Goal: Information Seeking & Learning: Check status

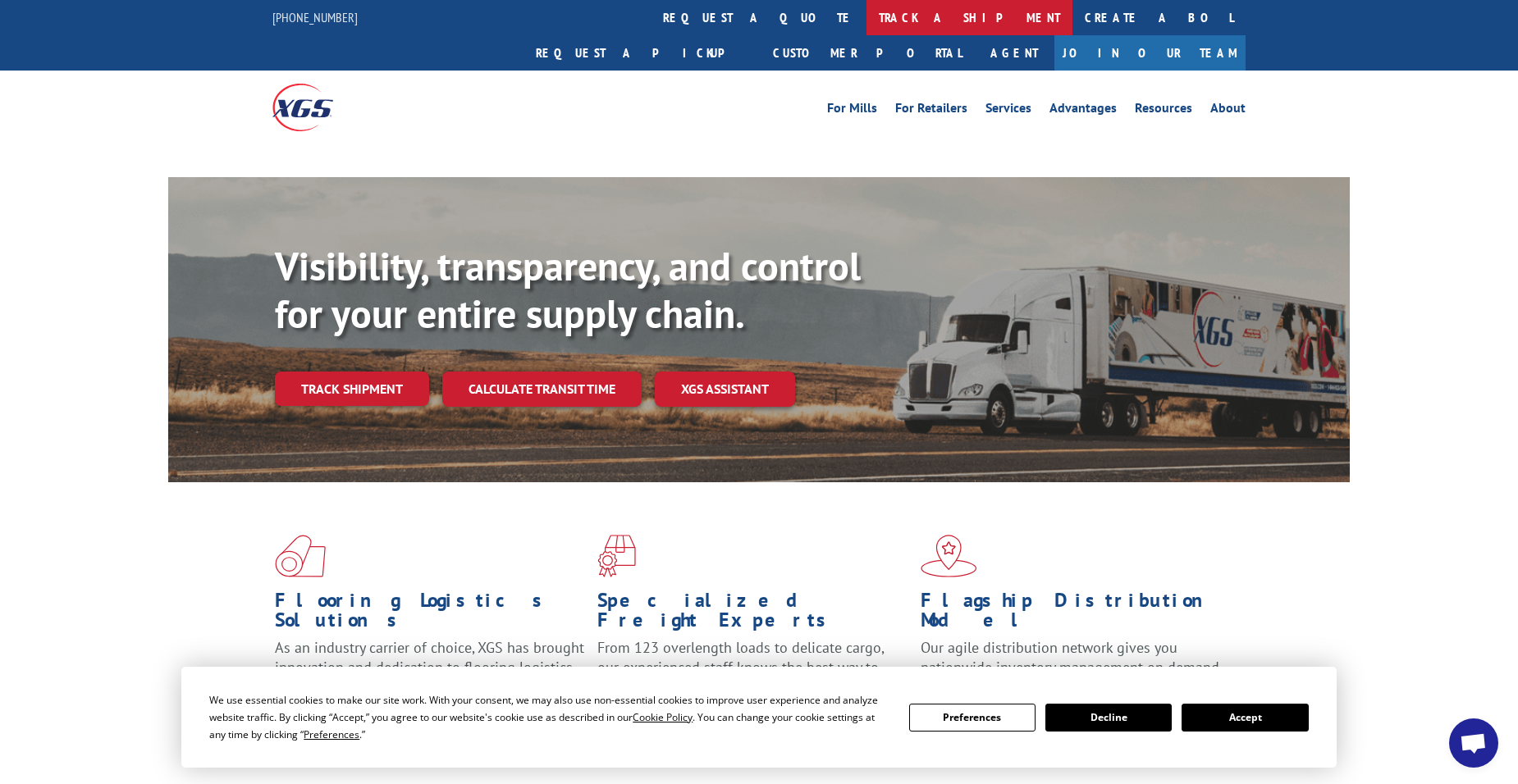
click at [866, 8] on link "track a shipment" at bounding box center [969, 18] width 206 height 36
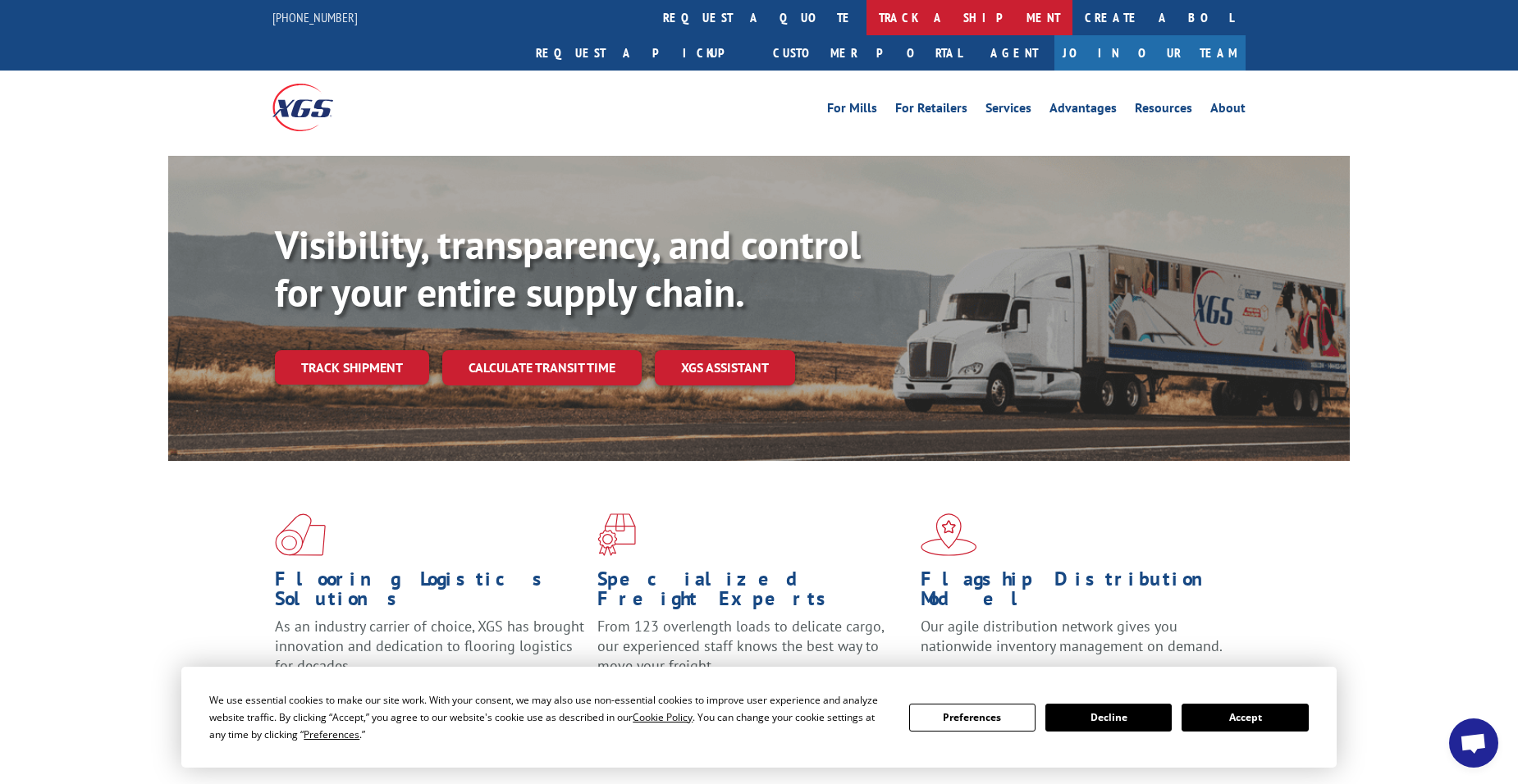
click at [866, 19] on link "track a shipment" at bounding box center [969, 18] width 206 height 36
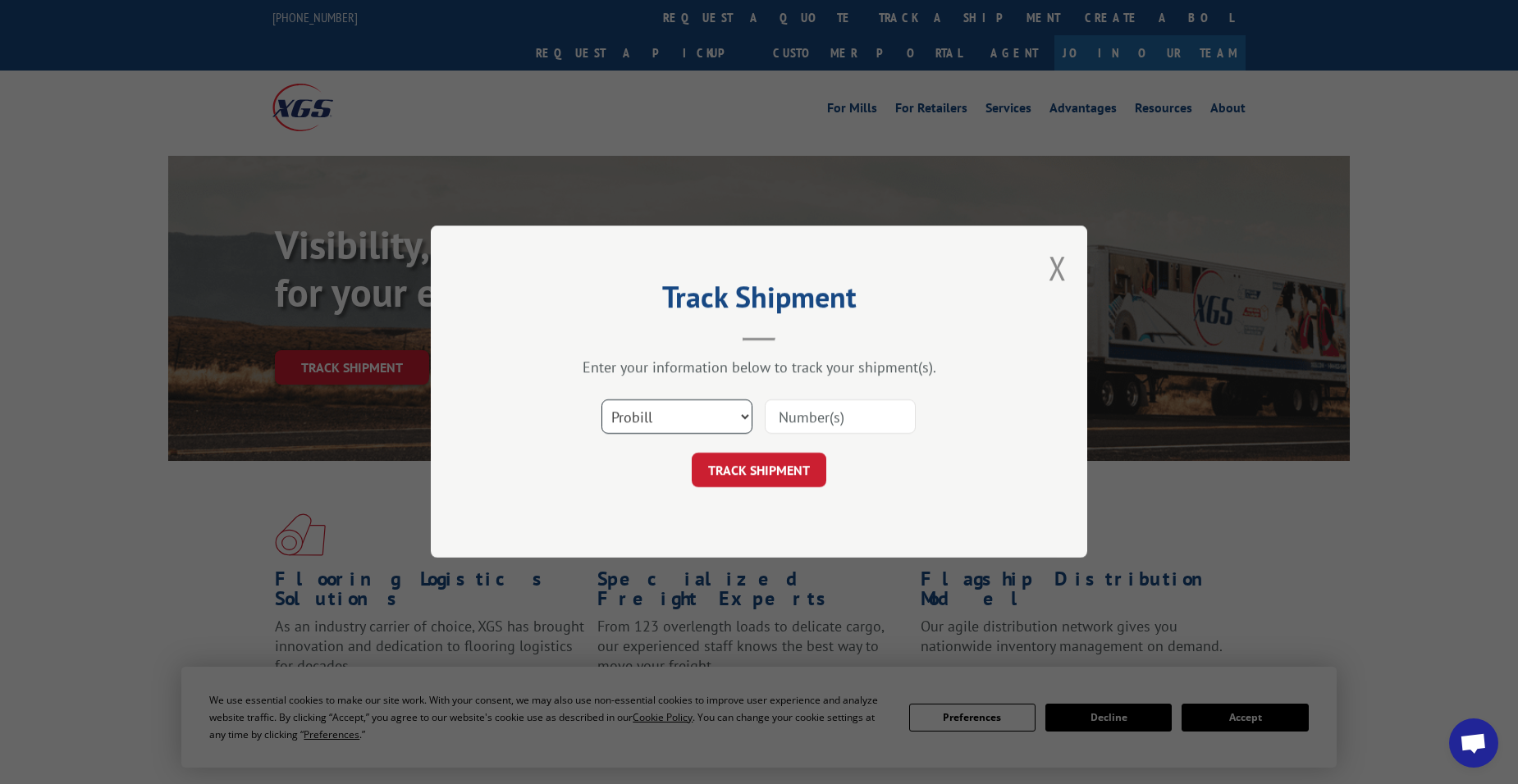
click at [729, 421] on select "Select category... Probill BOL PO" at bounding box center [677, 417] width 151 height 35
select select "bol"
click at [602, 400] on select "Select category... Probill BOL PO" at bounding box center [677, 417] width 151 height 35
click at [808, 420] on input at bounding box center [840, 417] width 151 height 35
paste input "6003459"
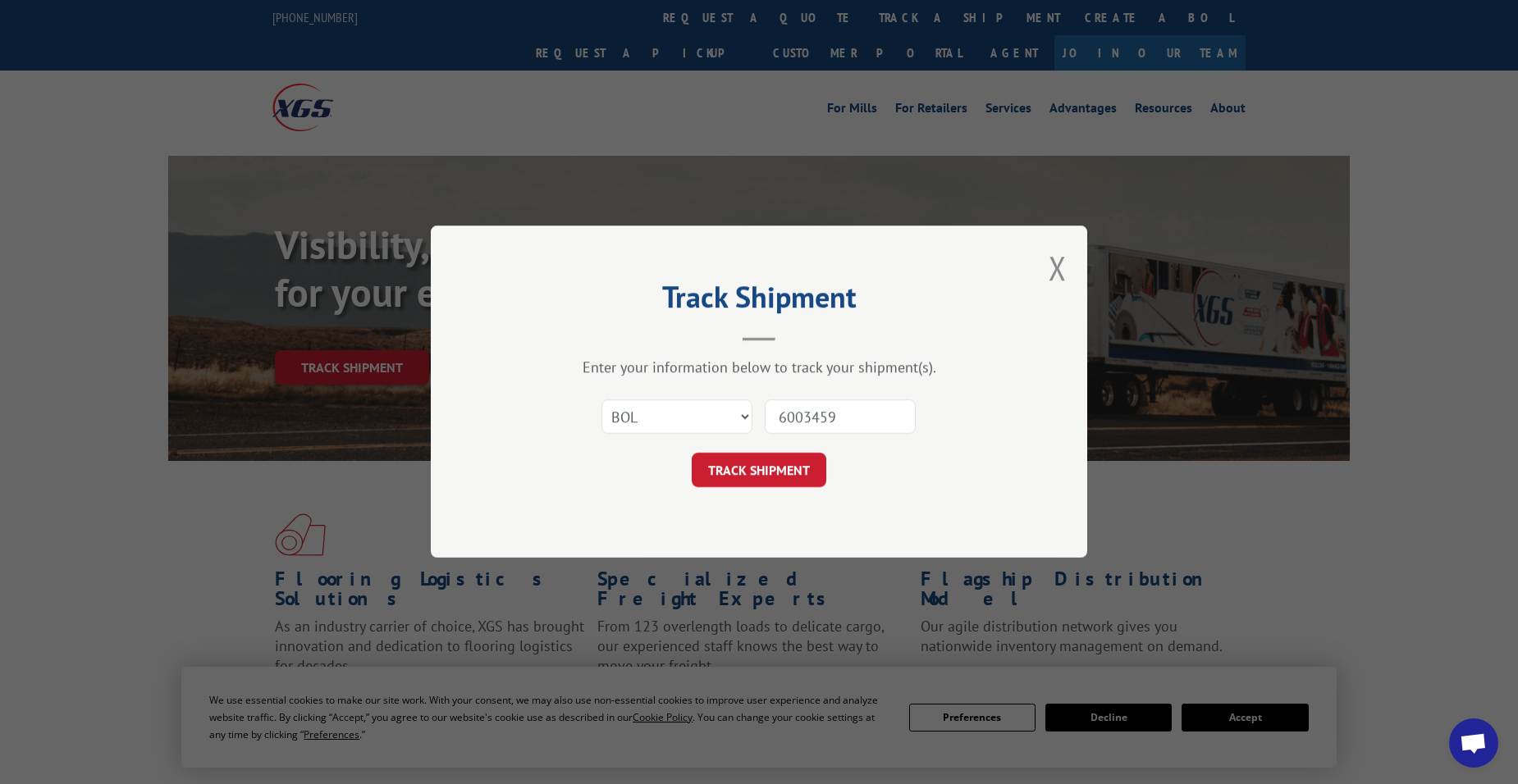
click at [777, 419] on input "6003459" at bounding box center [840, 417] width 151 height 35
type input "6003459"
click at [737, 466] on button "TRACK SHIPMENT" at bounding box center [759, 471] width 135 height 35
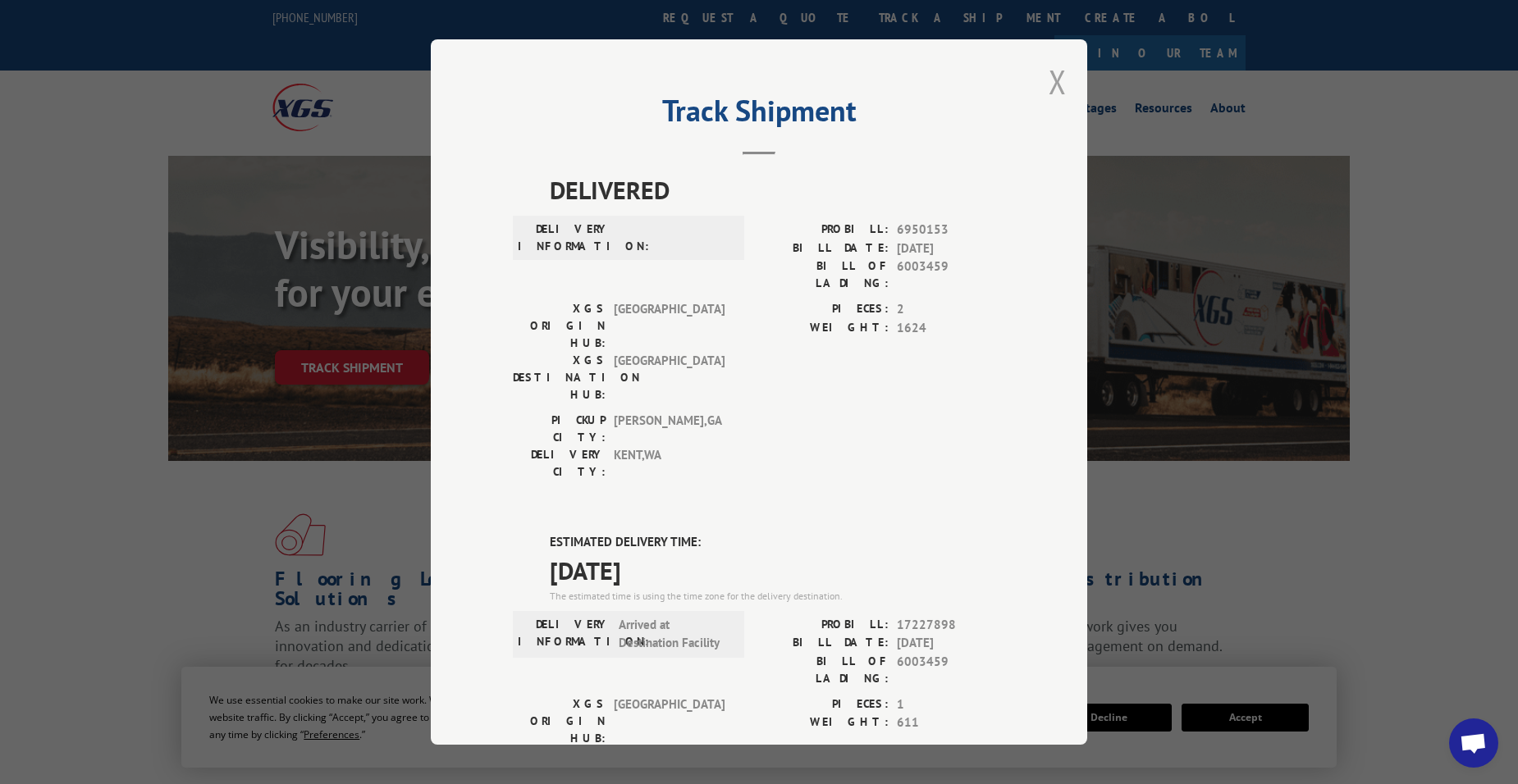
click at [1056, 90] on button "Close modal" at bounding box center [1057, 81] width 18 height 43
